Goal: Task Accomplishment & Management: Use online tool/utility

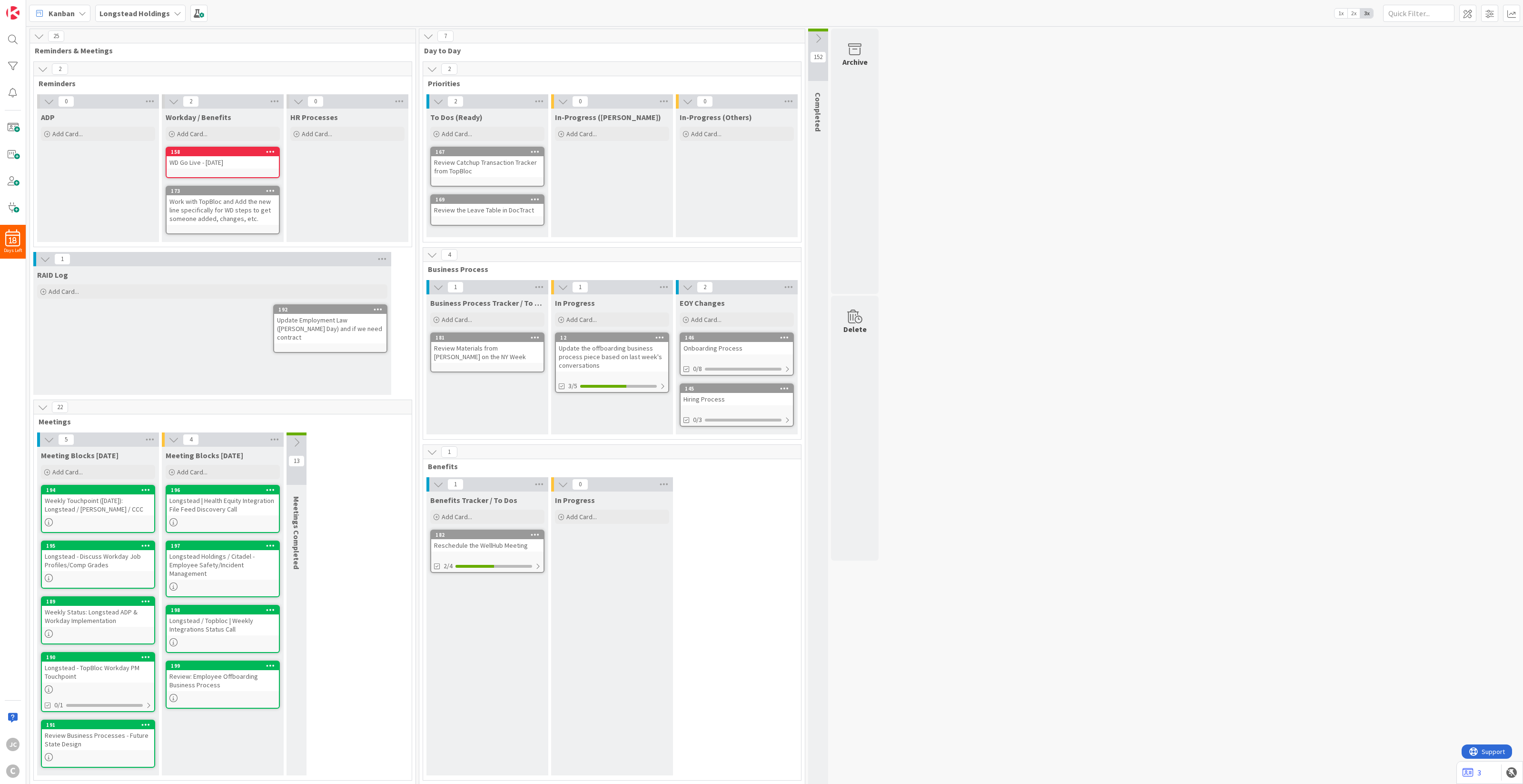
scroll to position [2, 0]
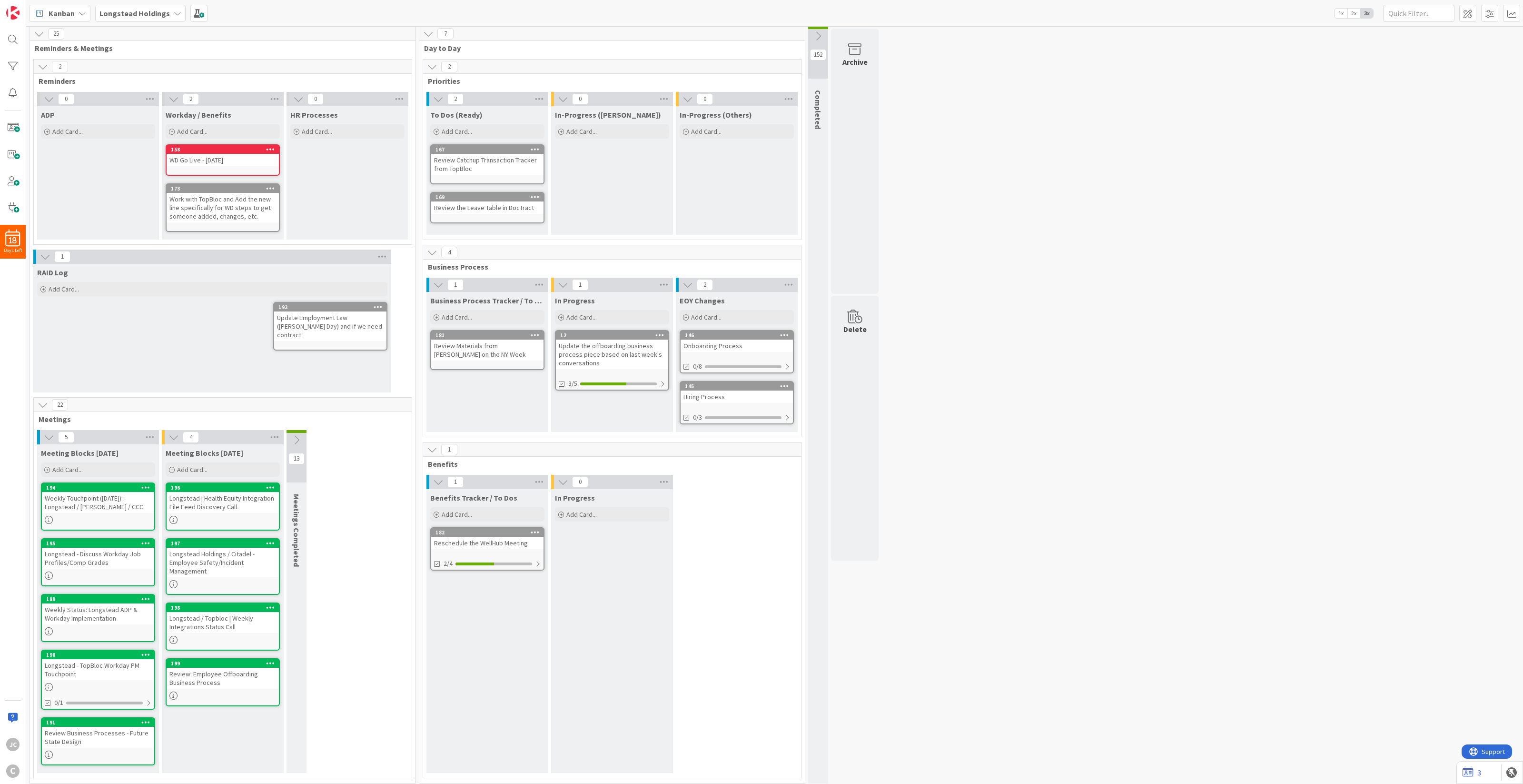
click at [671, 385] on div "In Progress Add Card... 12 Update the offboarding business process piece based …" at bounding box center [612, 361] width 122 height 140
click at [666, 385] on div "3/5" at bounding box center [612, 383] width 112 height 12
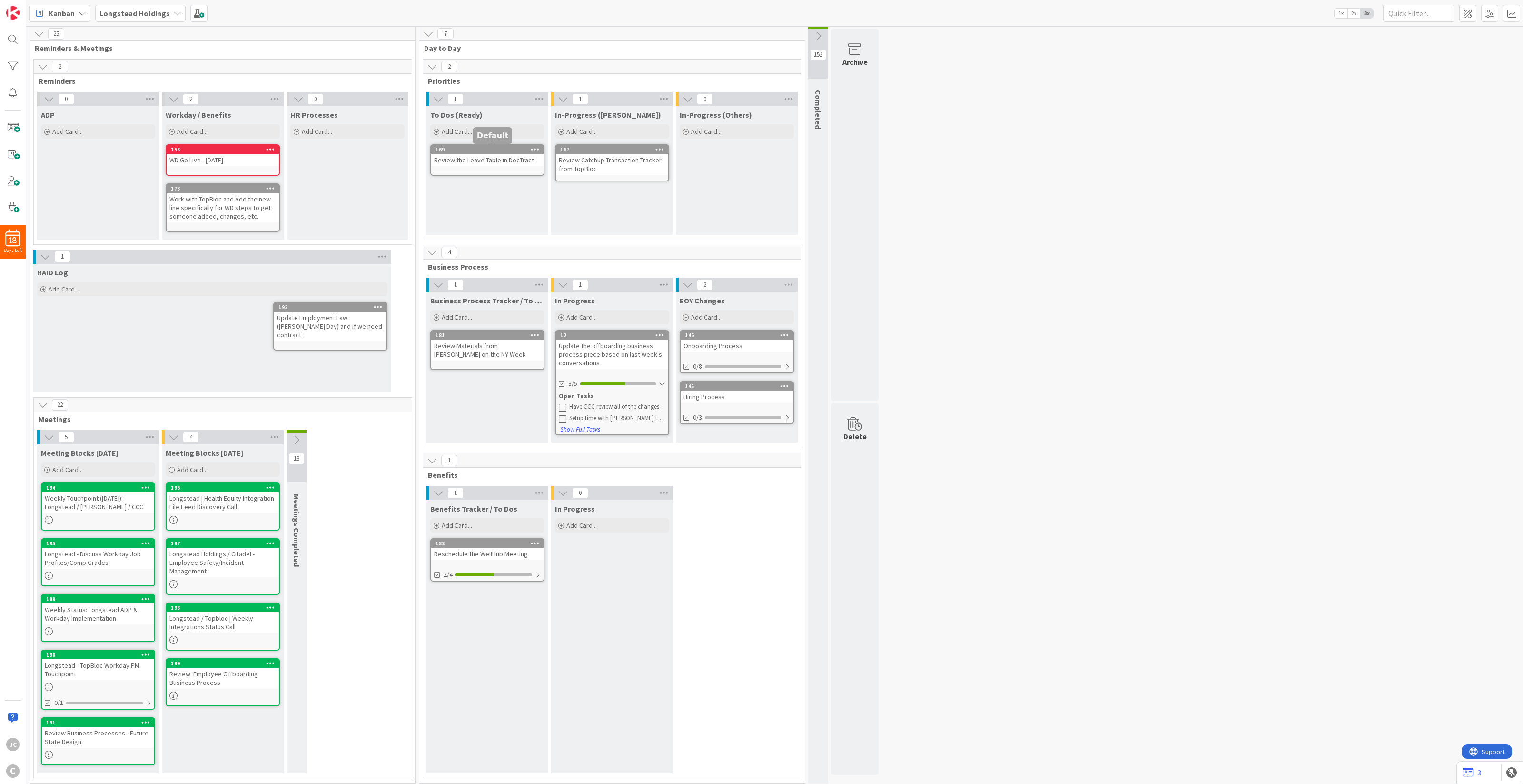
scroll to position [1, 0]
click at [609, 158] on div "Review Catchup Transaction Tracker from TopBloc" at bounding box center [612, 165] width 112 height 21
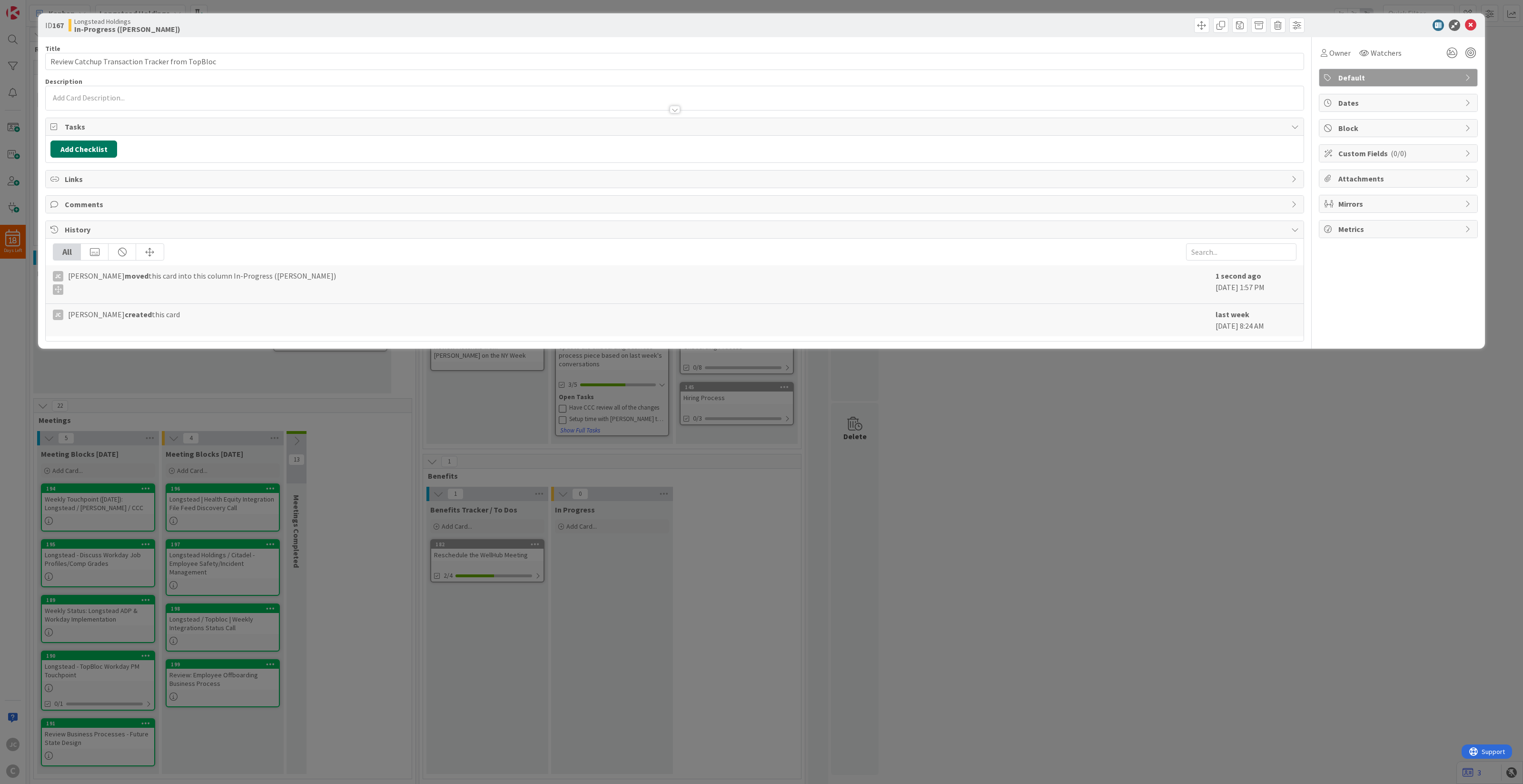
click at [101, 148] on button "Add Checklist" at bounding box center [84, 150] width 67 height 17
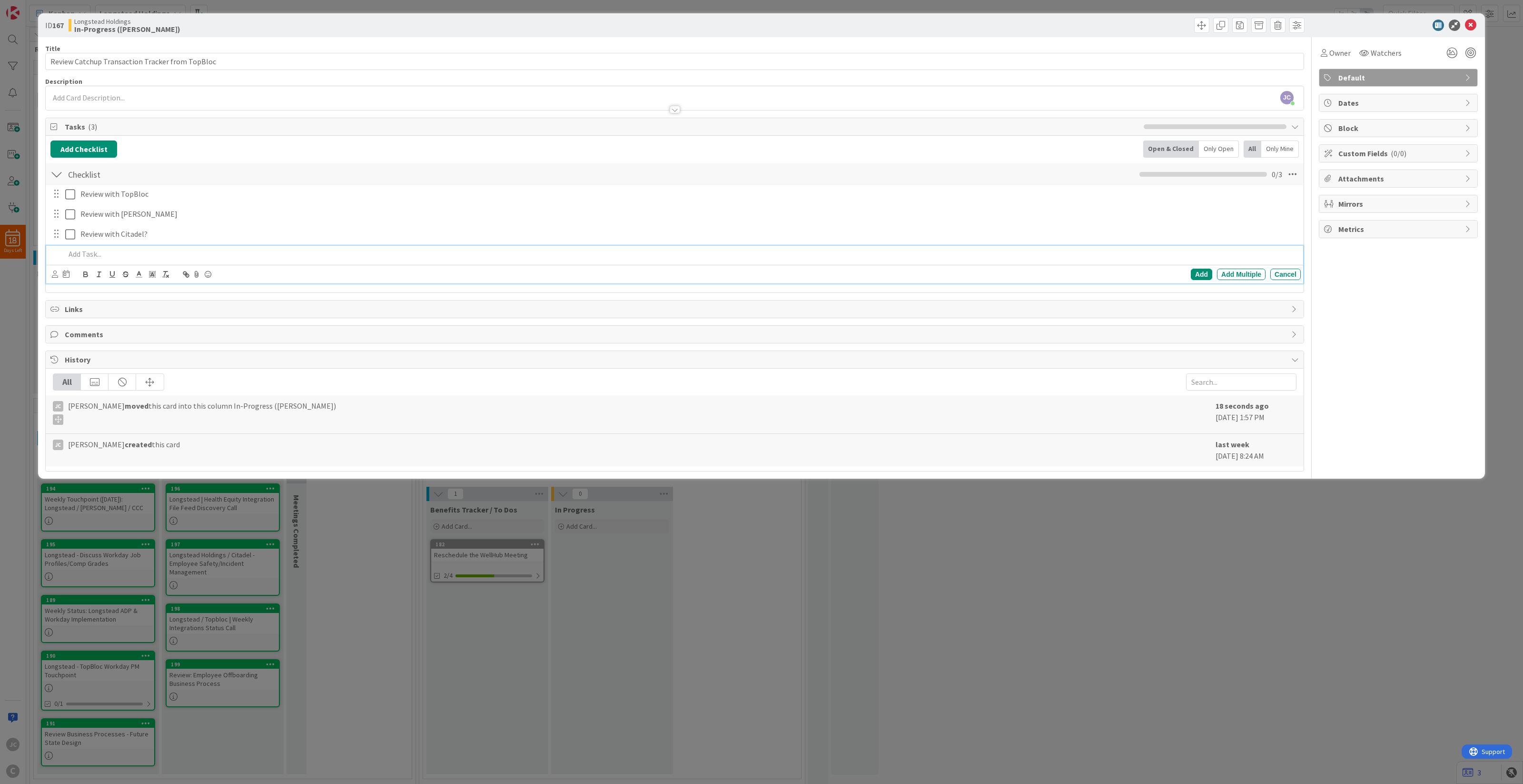
click at [677, 664] on div "ID 167 Longstead Holdings In-Progress ([PERSON_NAME]) Title 47 / 128 Review Cat…" at bounding box center [761, 392] width 1523 height 784
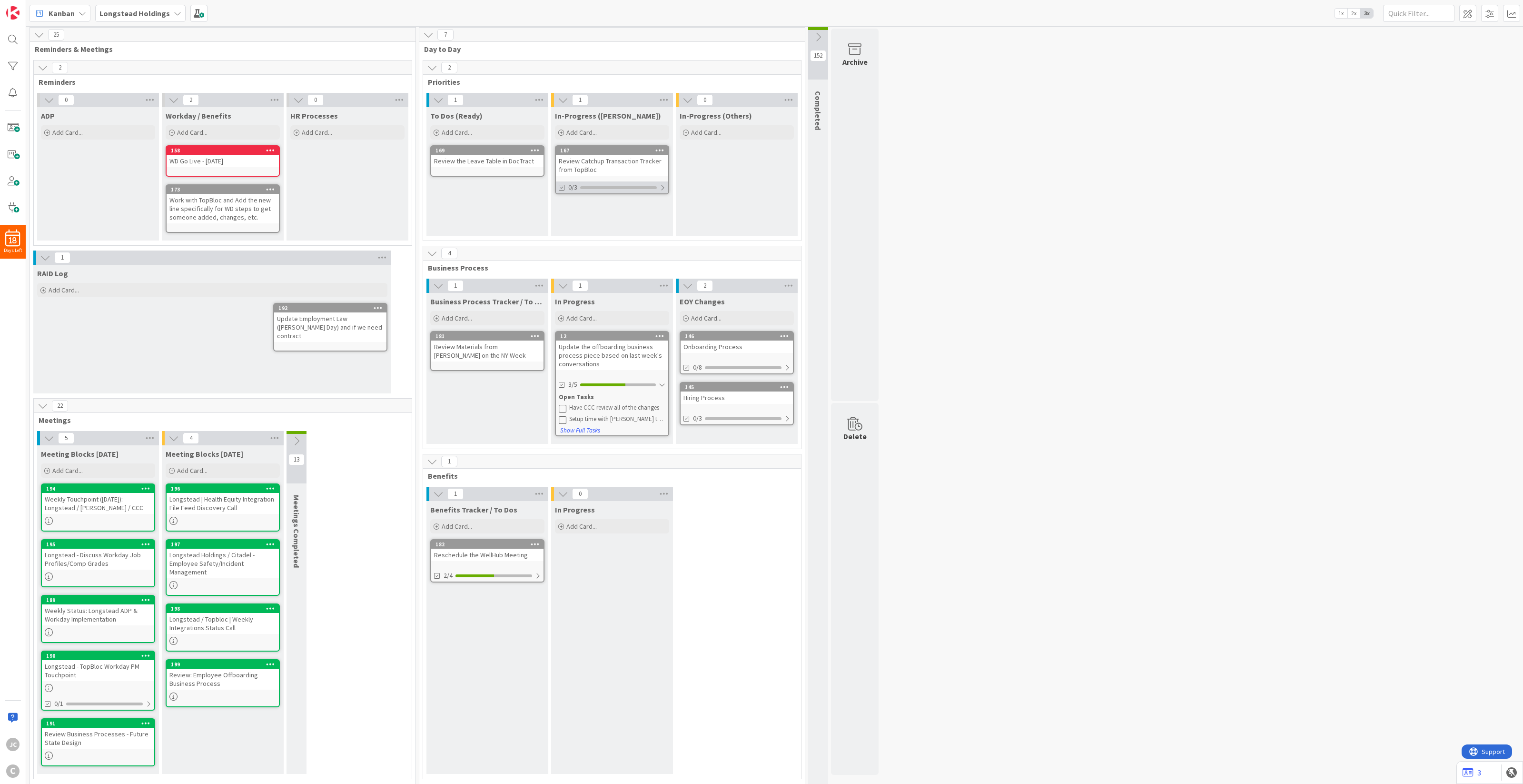
click at [665, 184] on div at bounding box center [662, 188] width 6 height 8
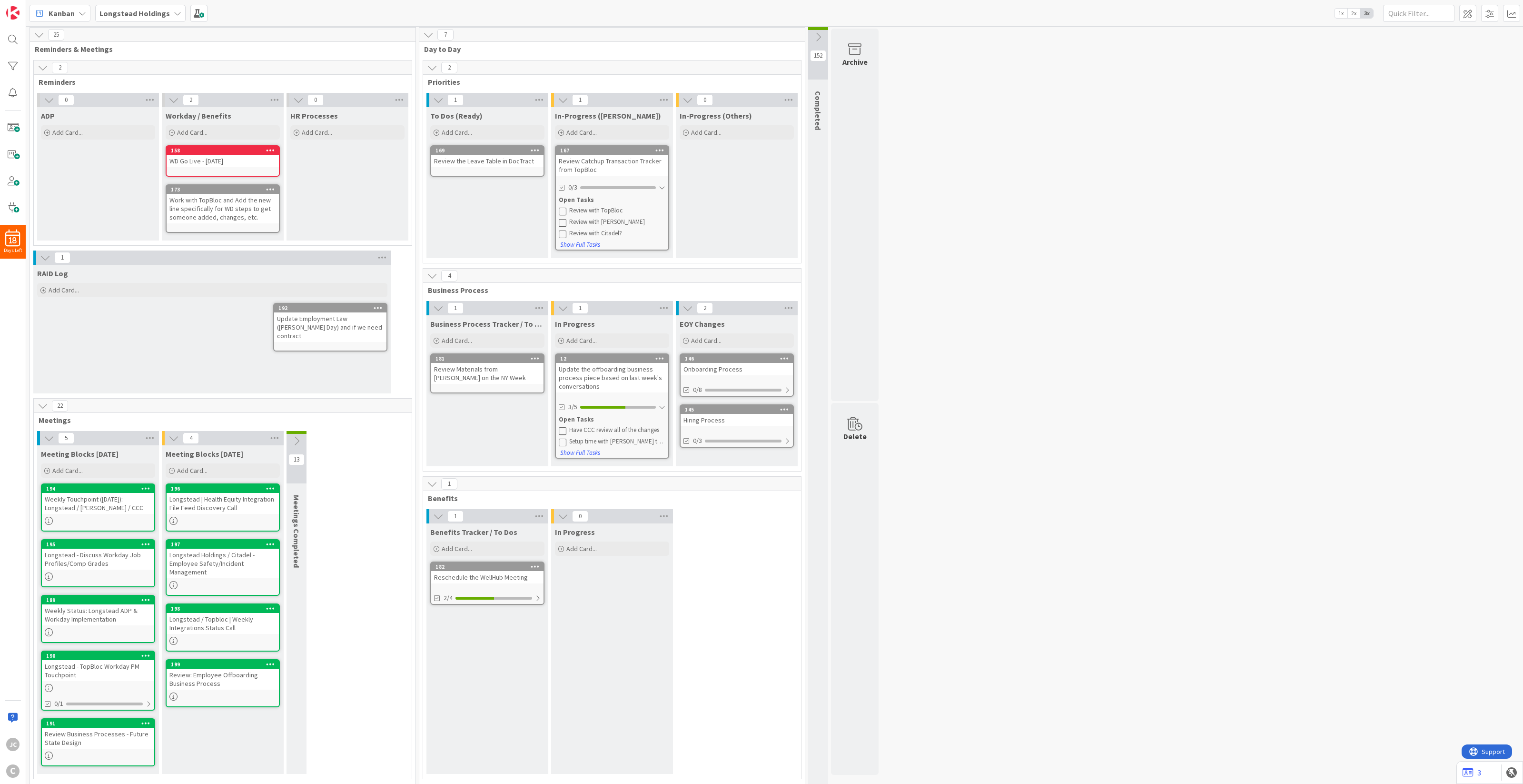
click at [300, 443] on icon at bounding box center [296, 440] width 11 height 11
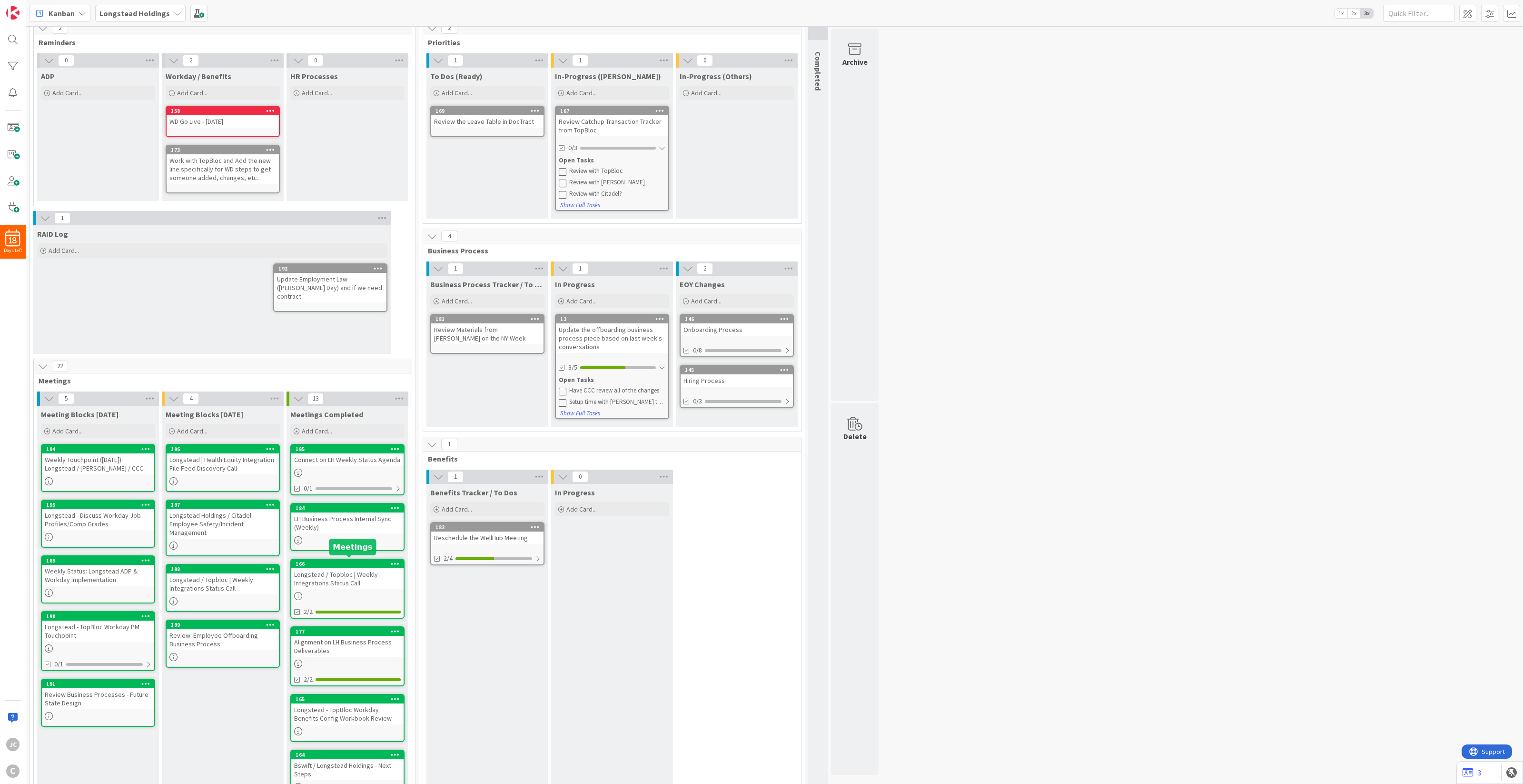
scroll to position [61, 0]
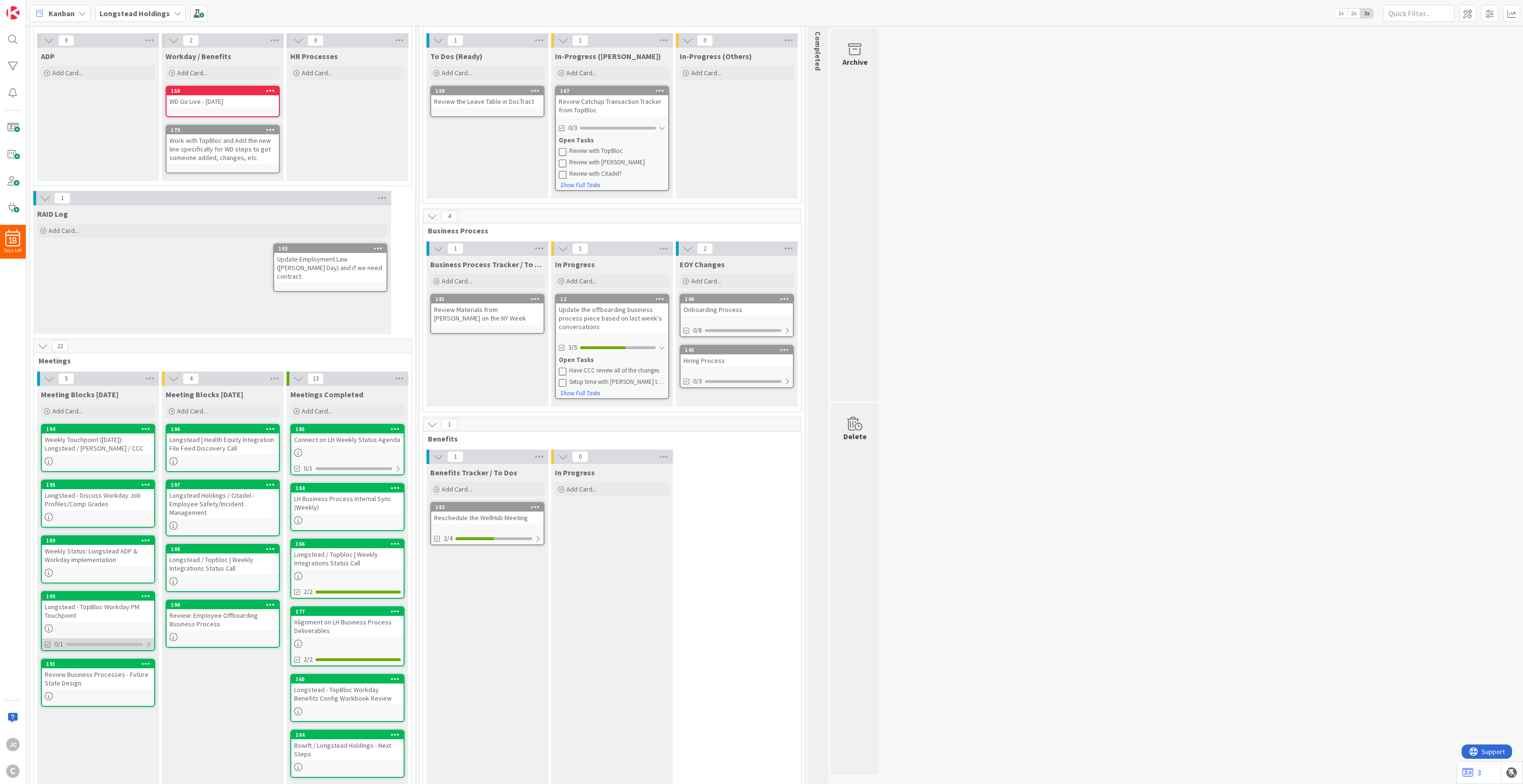
click at [149, 641] on div at bounding box center [149, 644] width 6 height 8
click at [136, 663] on div "Add me into those calls that is happening this week? I'm not sure I'm included …" at bounding box center [104, 667] width 96 height 8
click at [54, 667] on div "Add me into those calls that is happening this week? I'm not sure I'm included …" at bounding box center [98, 667] width 106 height 9
click at [49, 663] on icon at bounding box center [49, 667] width 8 height 8
click at [79, 643] on div "0/1" at bounding box center [98, 644] width 112 height 12
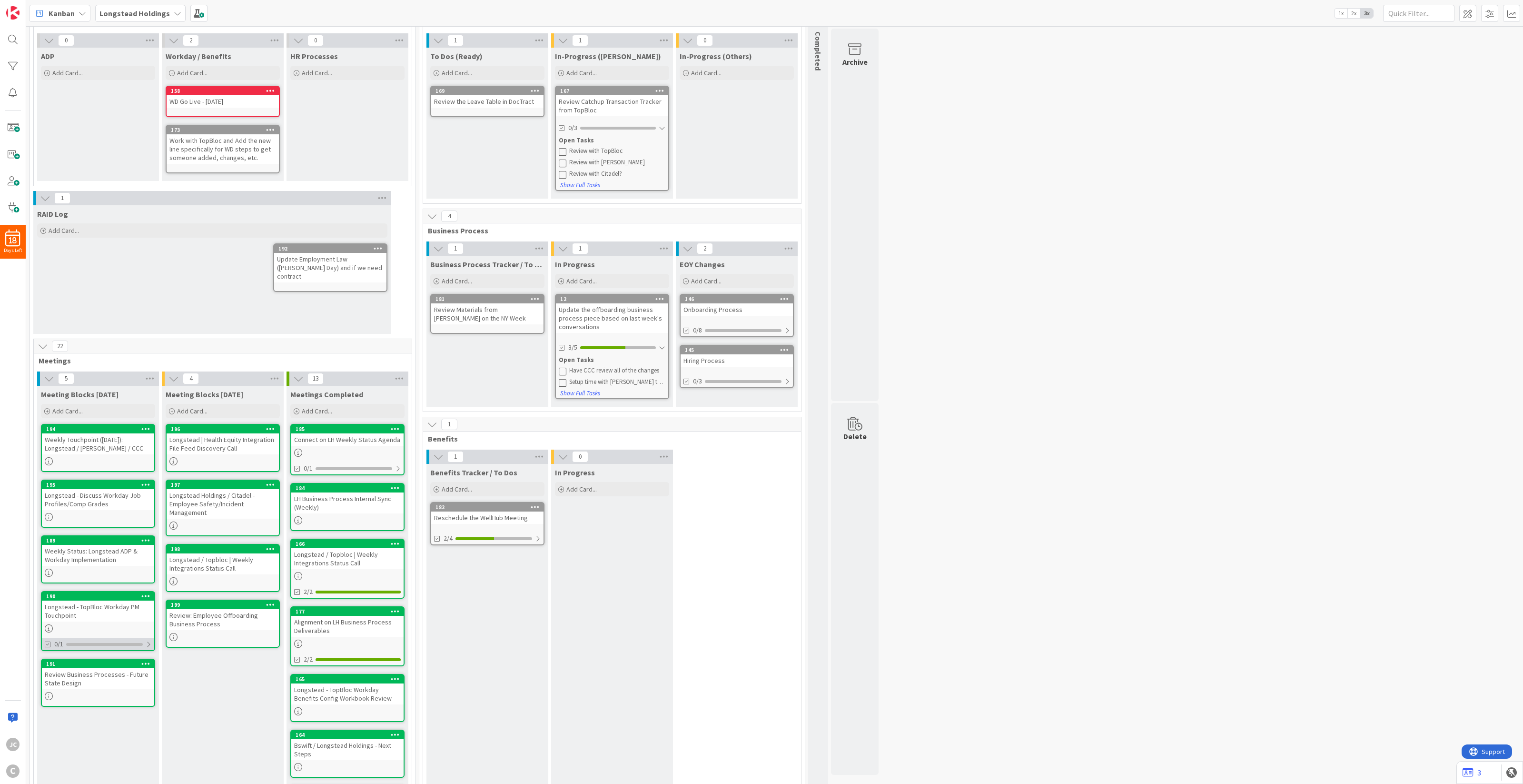
click at [92, 643] on div "0/1" at bounding box center [98, 644] width 112 height 12
click at [149, 644] on div at bounding box center [148, 644] width 7 height 8
click at [148, 640] on div at bounding box center [149, 644] width 6 height 8
click at [53, 653] on button "Show Full Tasks" at bounding box center [66, 657] width 41 height 11
click at [48, 641] on icon at bounding box center [48, 644] width 7 height 7
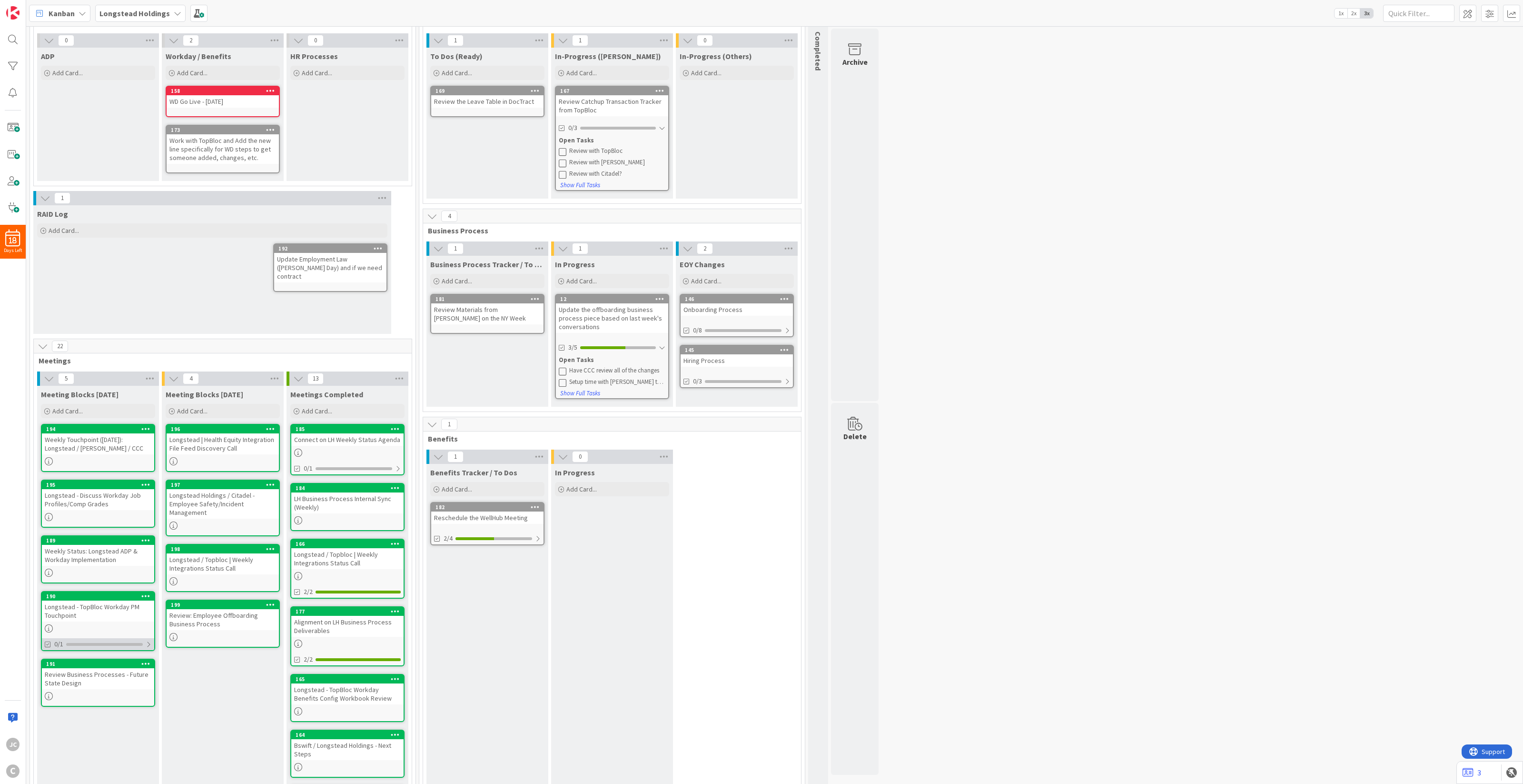
click at [48, 641] on icon at bounding box center [48, 644] width 7 height 7
click at [98, 638] on div "0/1" at bounding box center [98, 644] width 112 height 12
click at [145, 638] on div "0/1" at bounding box center [98, 644] width 112 height 12
click at [101, 610] on div "Longstead - TopBloc Workday PM Touchpoint" at bounding box center [98, 611] width 112 height 21
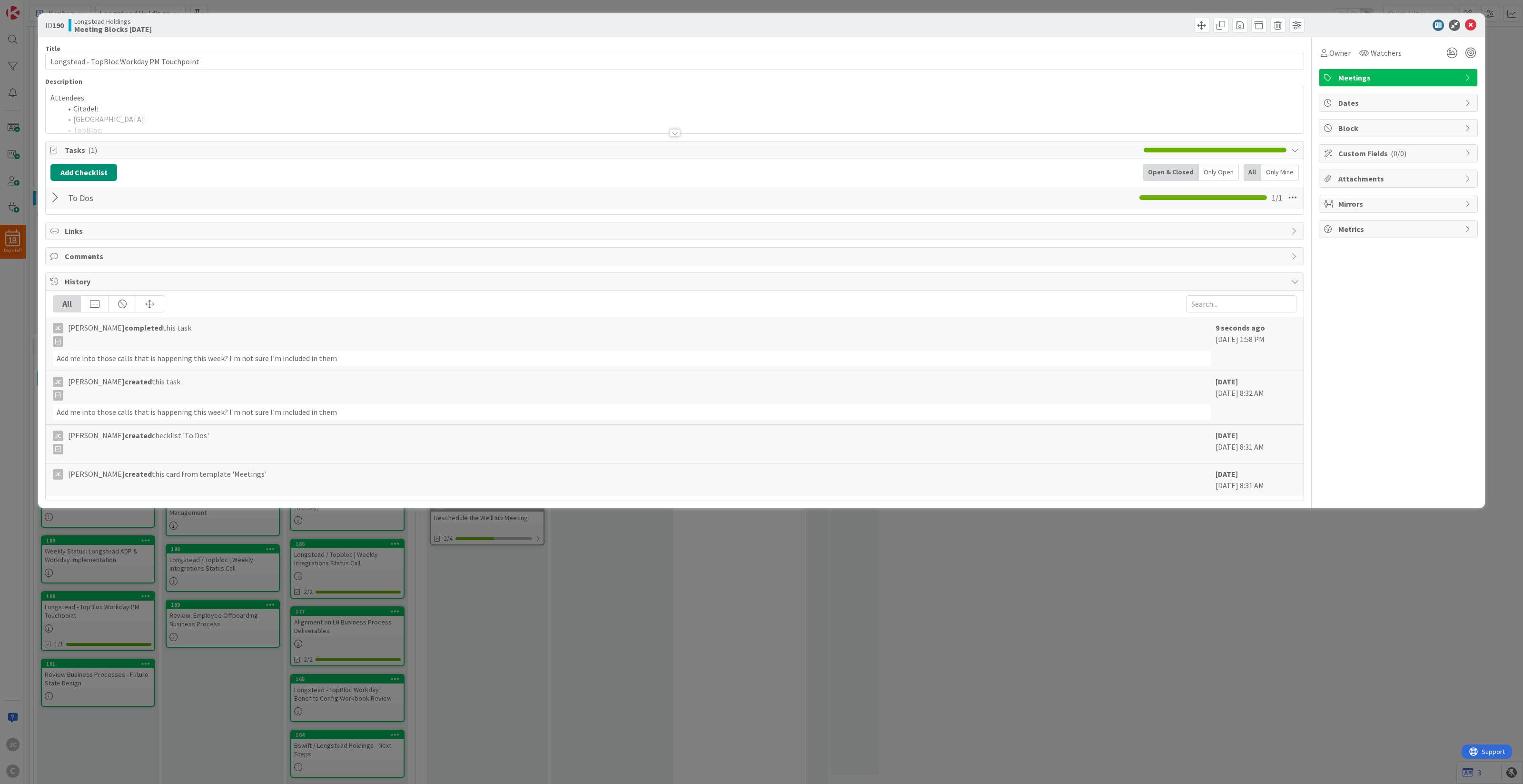
click at [55, 196] on div at bounding box center [57, 197] width 12 height 17
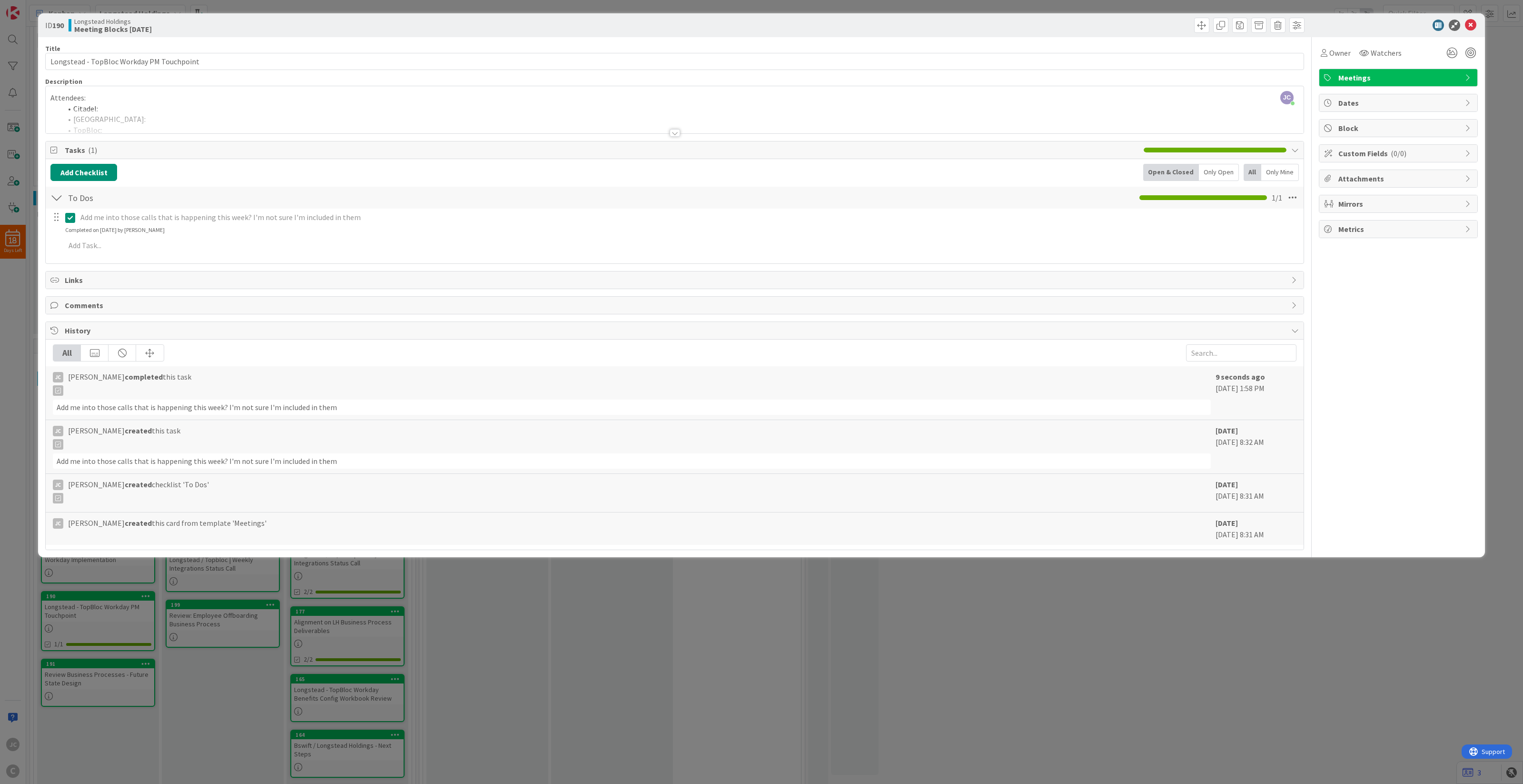
click at [630, 663] on div "ID 190 Longstead Holdings Meeting Blocks [DATE] Title 41 / 128 Longstead - TopB…" at bounding box center [761, 392] width 1523 height 784
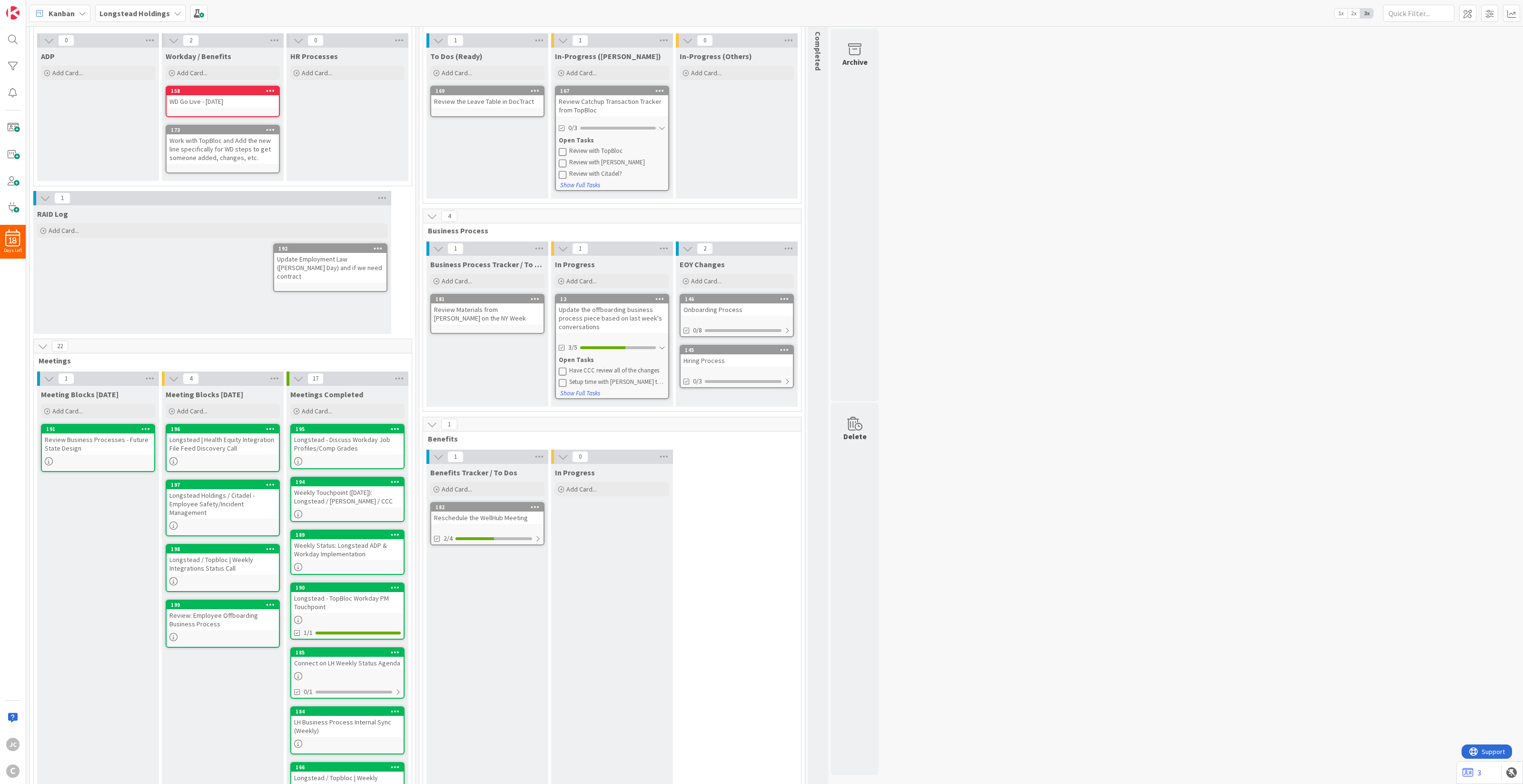
click at [295, 374] on icon at bounding box center [298, 378] width 11 height 11
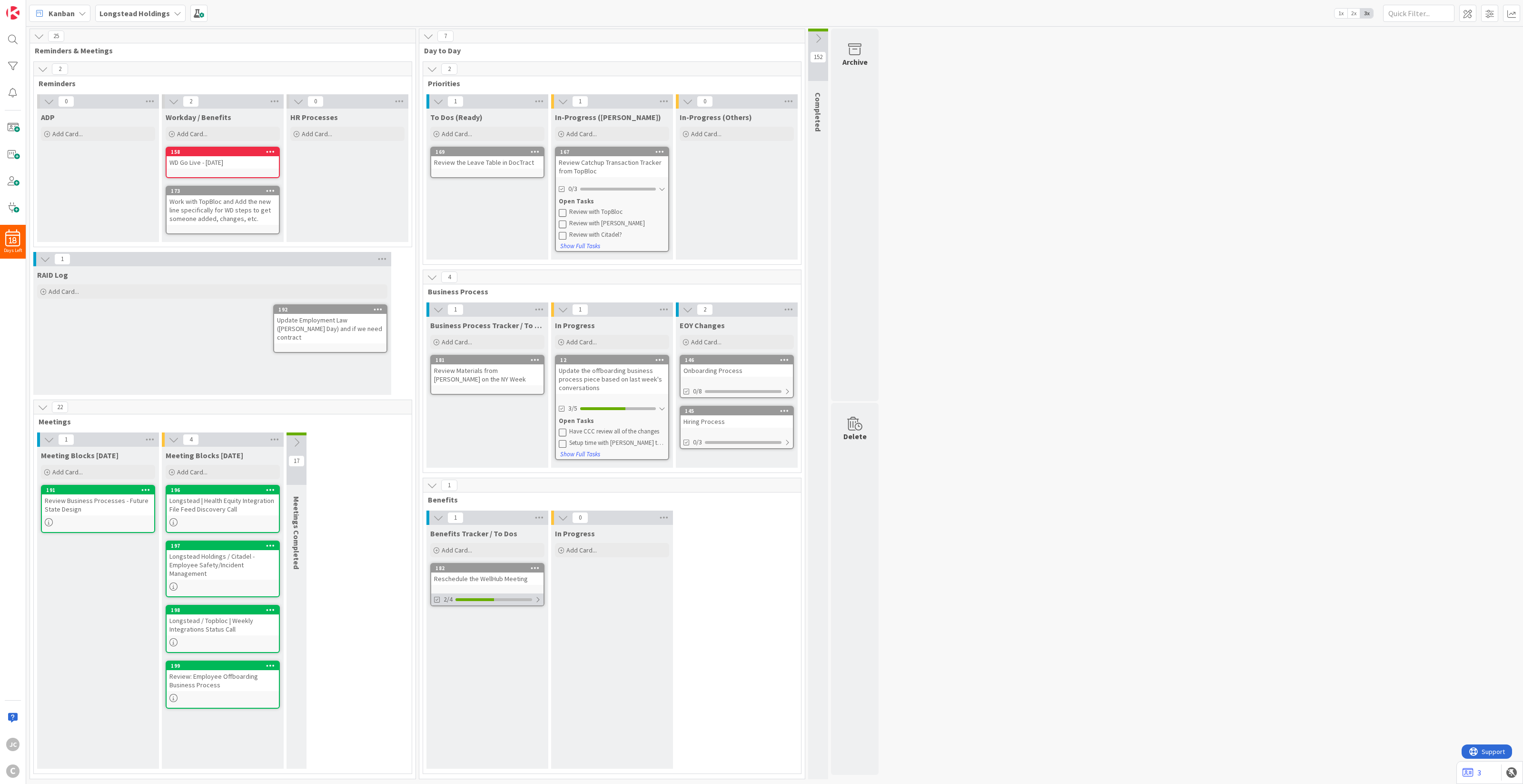
click at [534, 595] on div "2/4" at bounding box center [487, 599] width 112 height 12
